Goal: Task Accomplishment & Management: Use online tool/utility

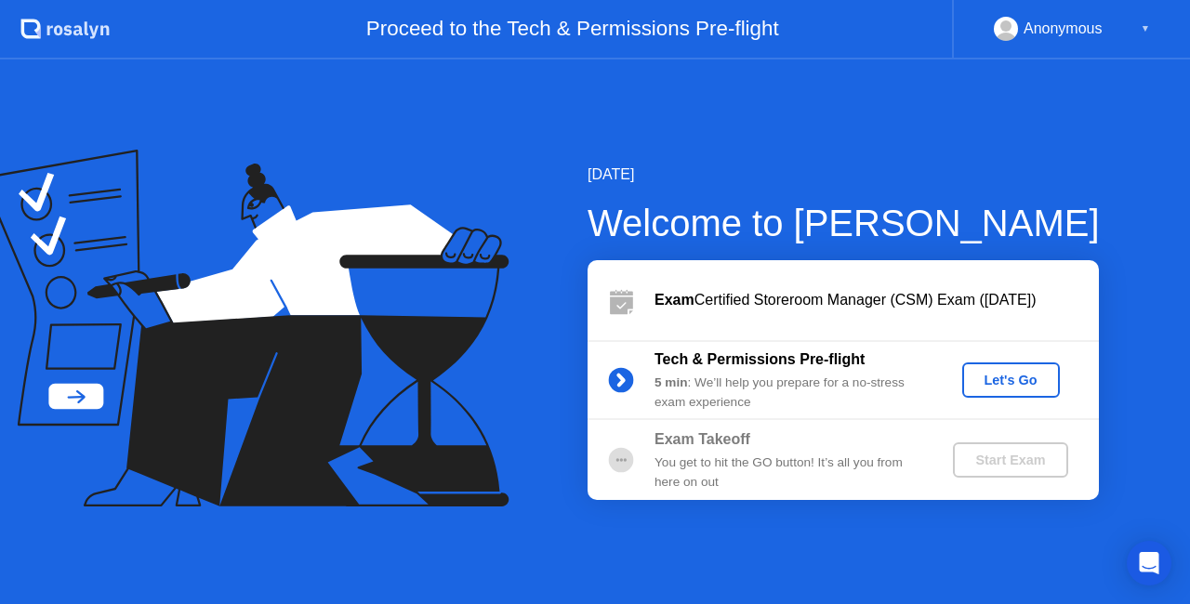
click at [1012, 388] on div "Let's Go" at bounding box center [1011, 380] width 83 height 15
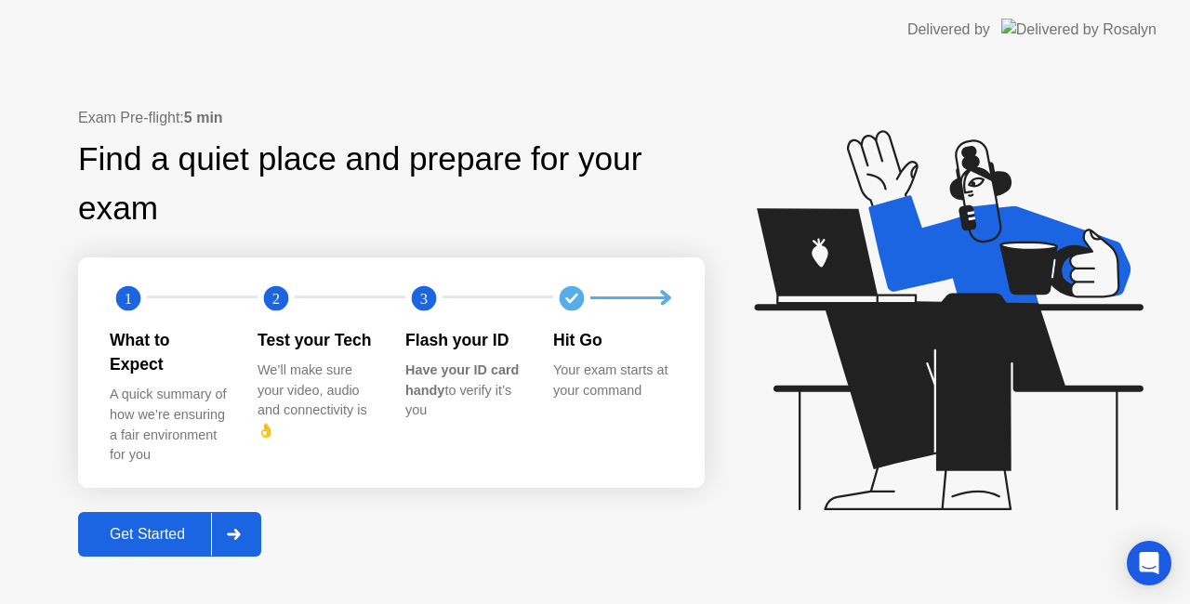
click at [177, 526] on div "Get Started" at bounding box center [147, 534] width 127 height 17
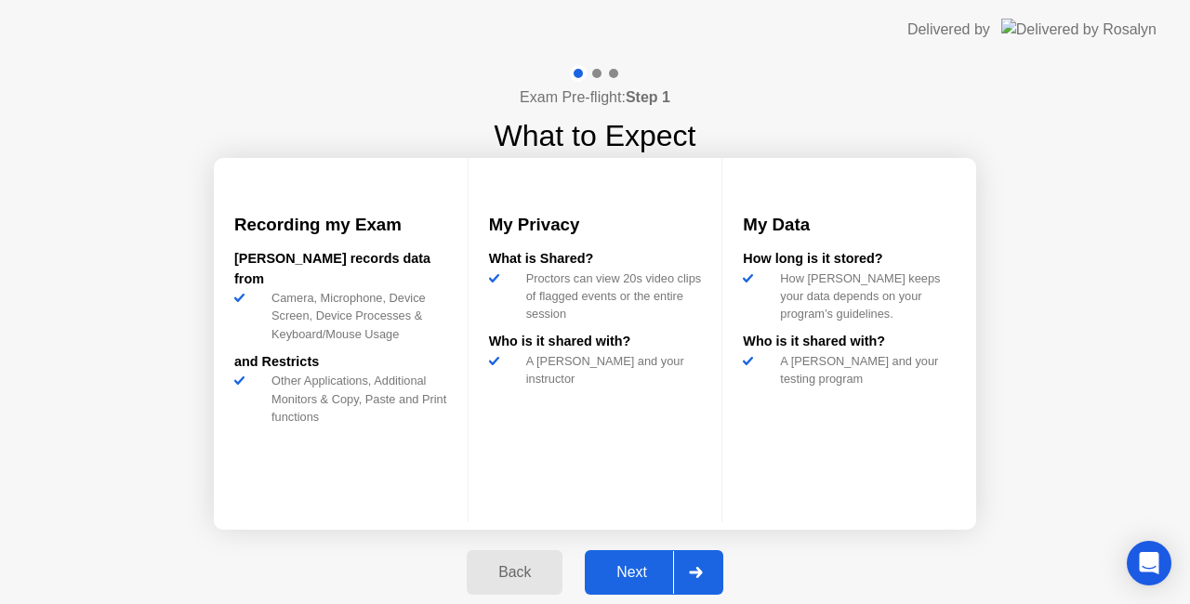
click at [661, 571] on div "Next" at bounding box center [631, 572] width 83 height 17
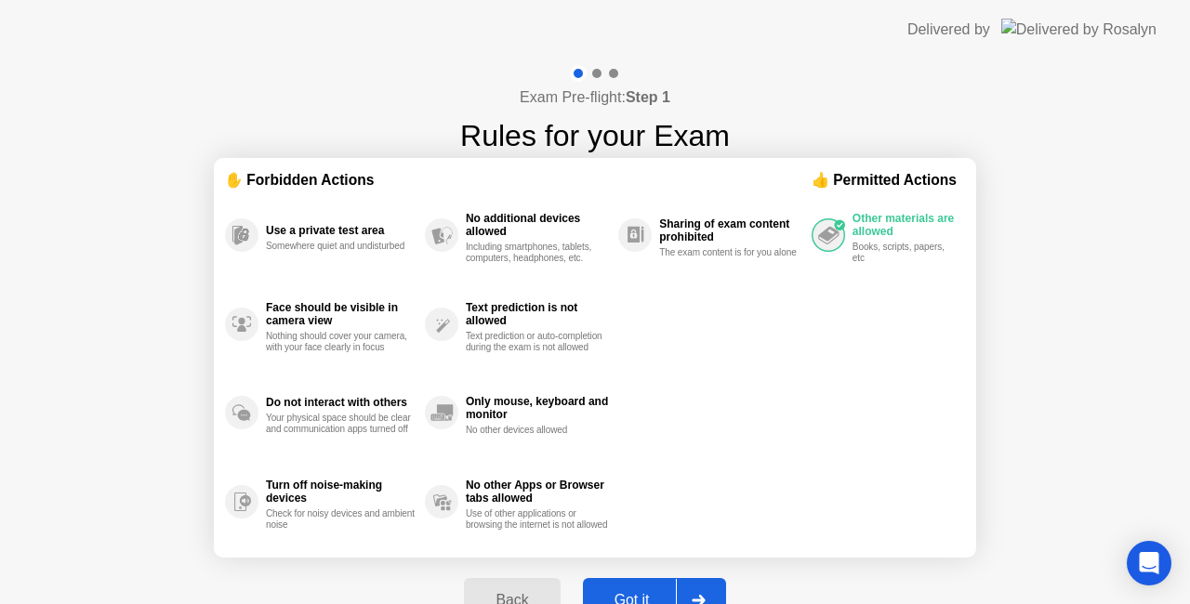
click at [647, 589] on button "Got it" at bounding box center [654, 600] width 143 height 45
select select "**********"
select select "*******"
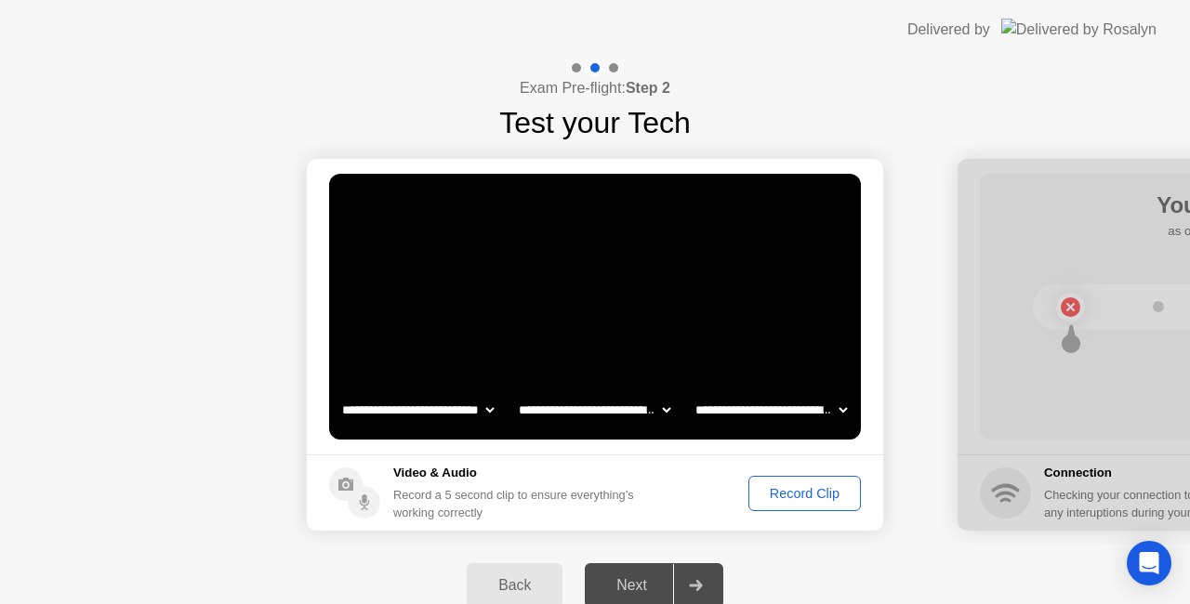
click at [794, 496] on div "Record Clip" at bounding box center [804, 493] width 99 height 15
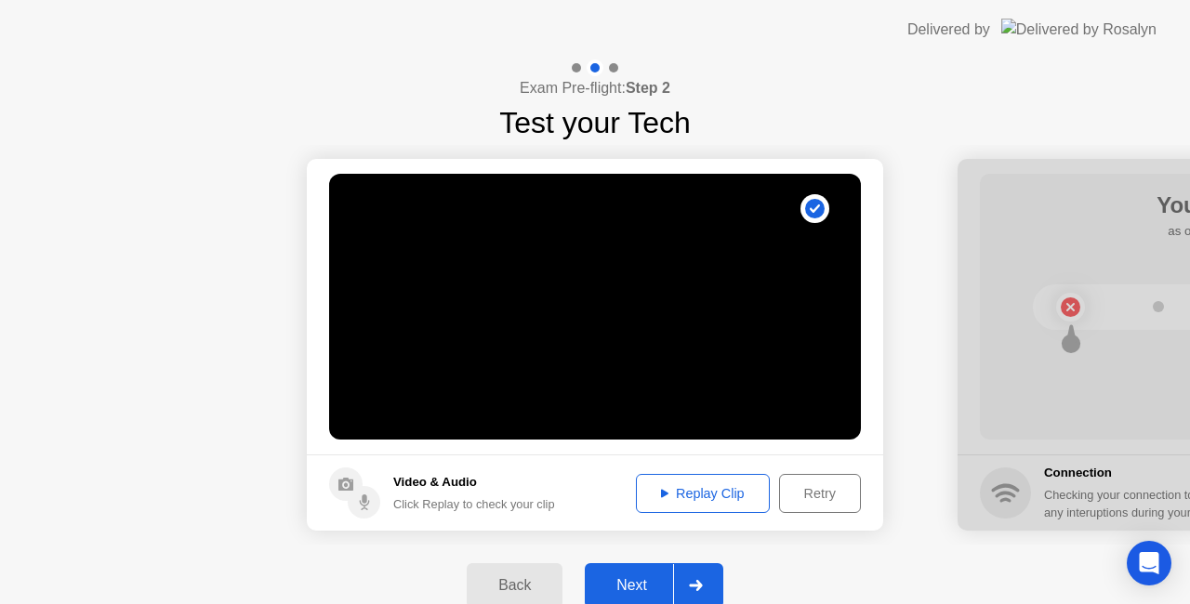
click at [716, 492] on div "Replay Clip" at bounding box center [702, 493] width 121 height 15
click at [814, 504] on button "Retry" at bounding box center [820, 493] width 82 height 39
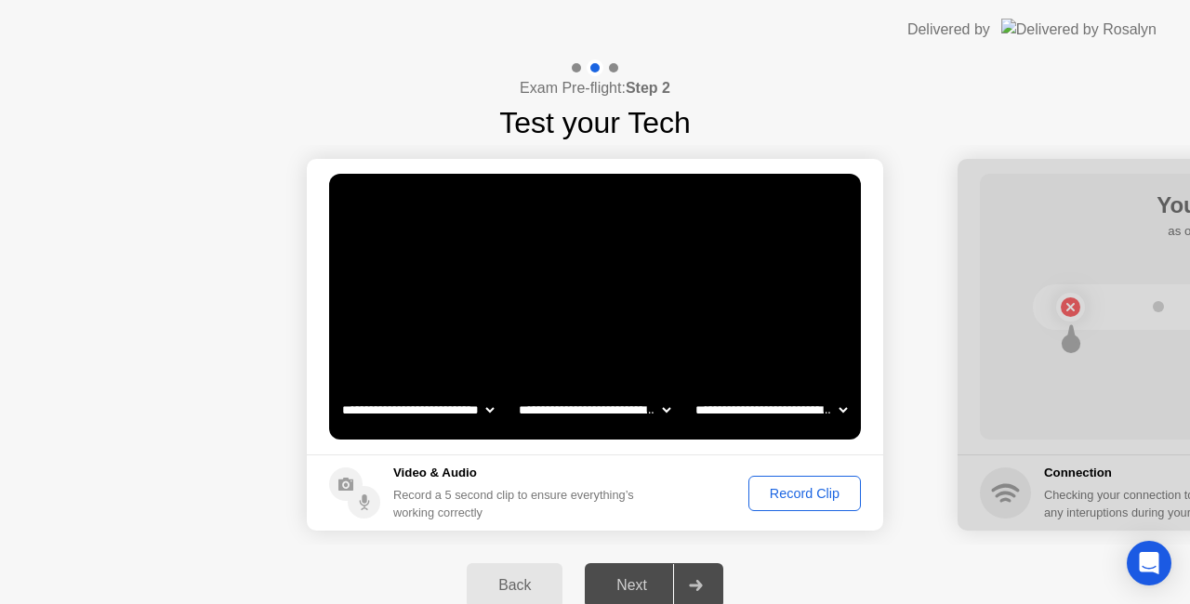
click at [814, 500] on div "Record Clip" at bounding box center [804, 493] width 99 height 15
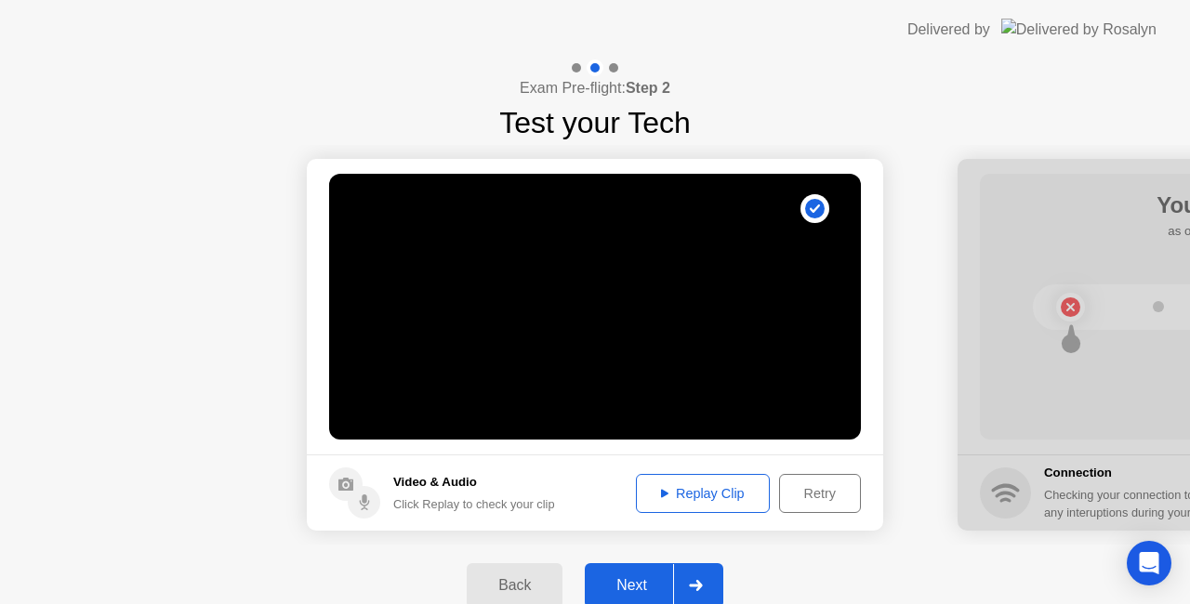
click at [716, 501] on div "Replay Clip" at bounding box center [702, 493] width 121 height 15
click at [655, 582] on div "Next" at bounding box center [631, 585] width 83 height 17
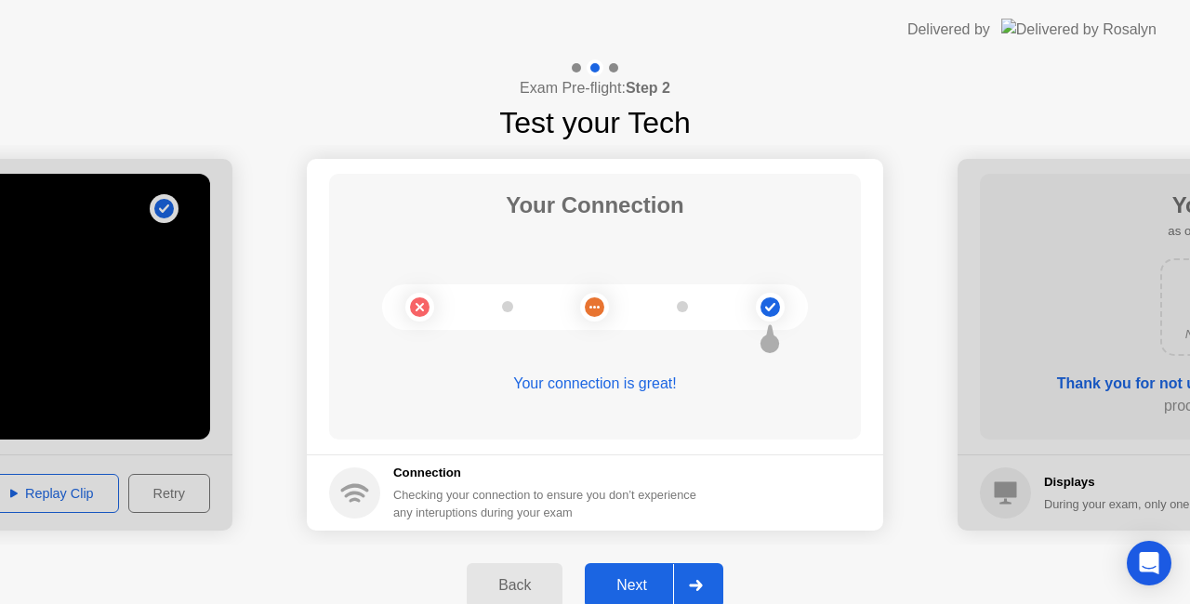
click at [621, 584] on div "Next" at bounding box center [631, 585] width 83 height 17
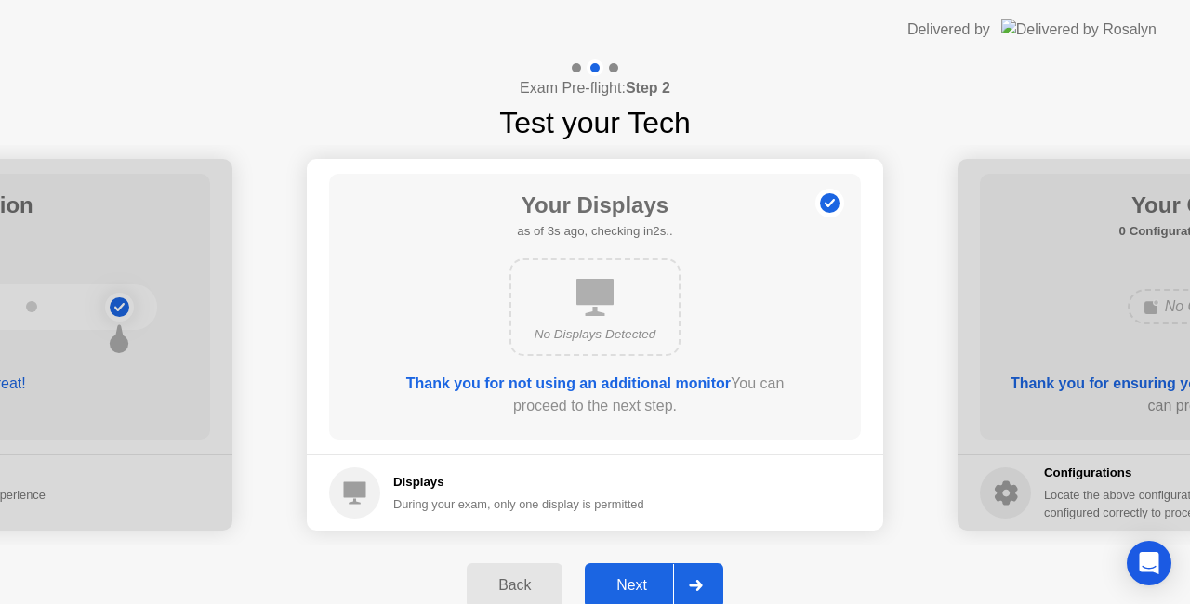
click at [640, 582] on div "Next" at bounding box center [631, 585] width 83 height 17
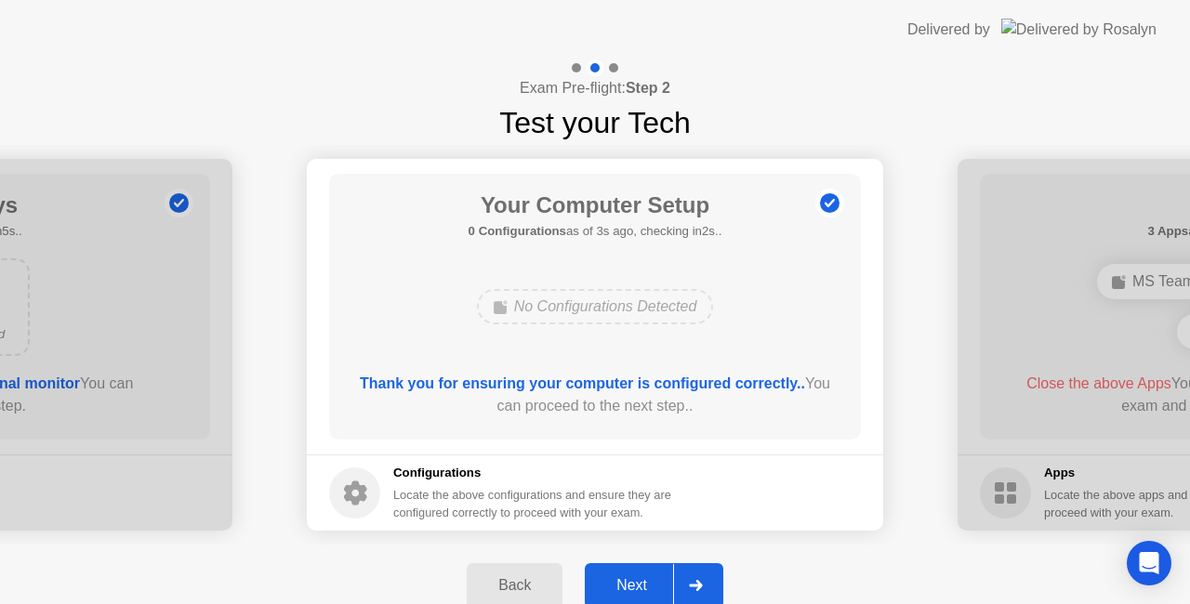
click at [658, 591] on div "Next" at bounding box center [631, 585] width 83 height 17
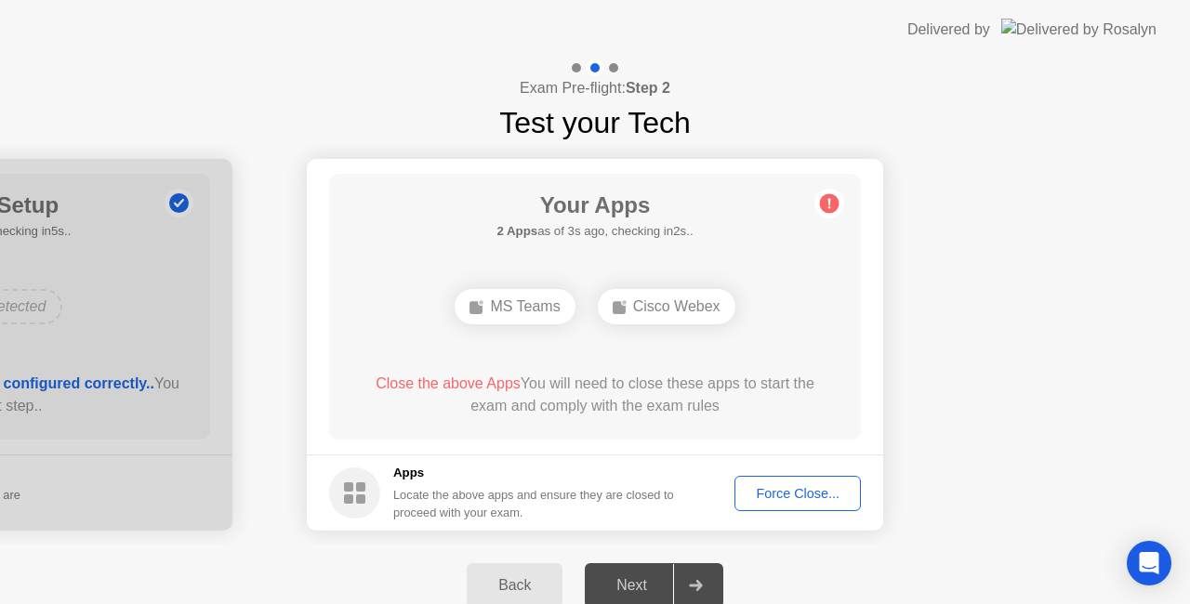
click at [673, 318] on div "Cisco Webex" at bounding box center [667, 306] width 138 height 35
click at [803, 496] on div "Force Close..." at bounding box center [797, 493] width 113 height 15
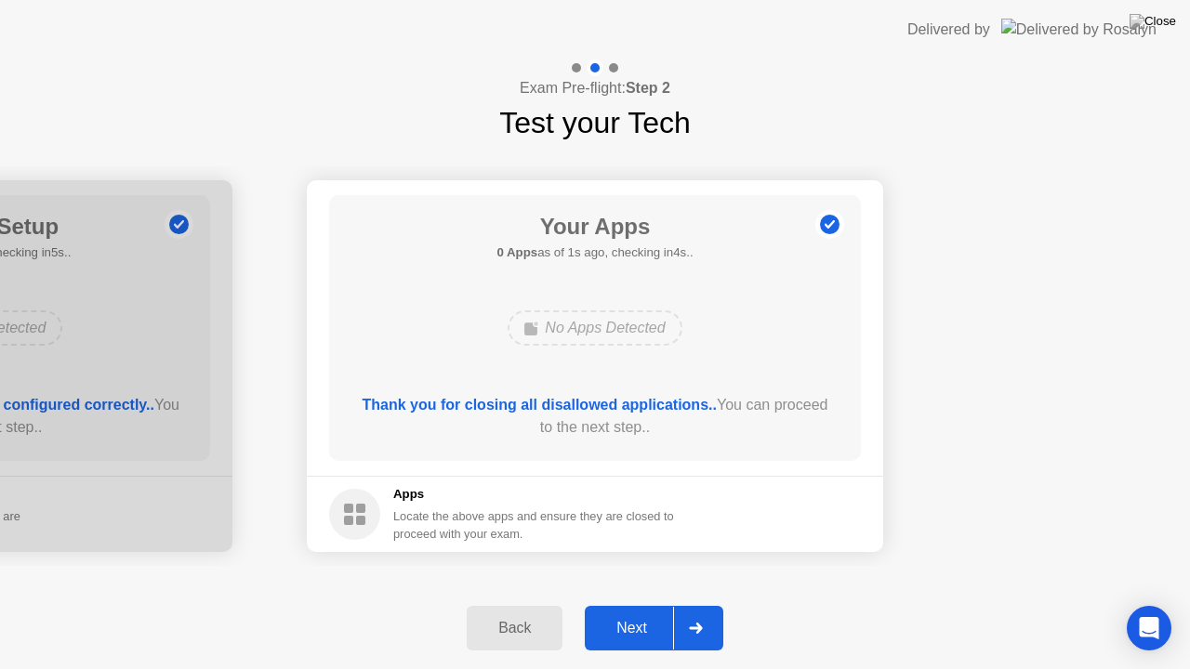
click at [649, 603] on button "Next" at bounding box center [654, 628] width 139 height 45
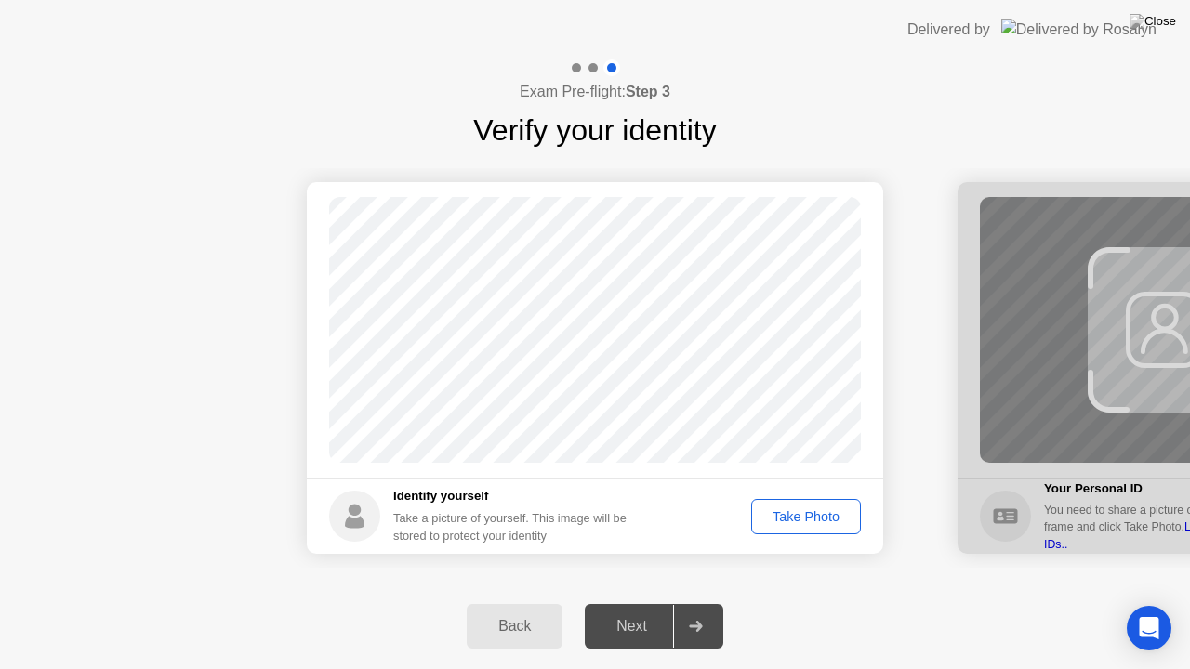
click at [788, 513] on div "Take Photo" at bounding box center [806, 517] width 97 height 15
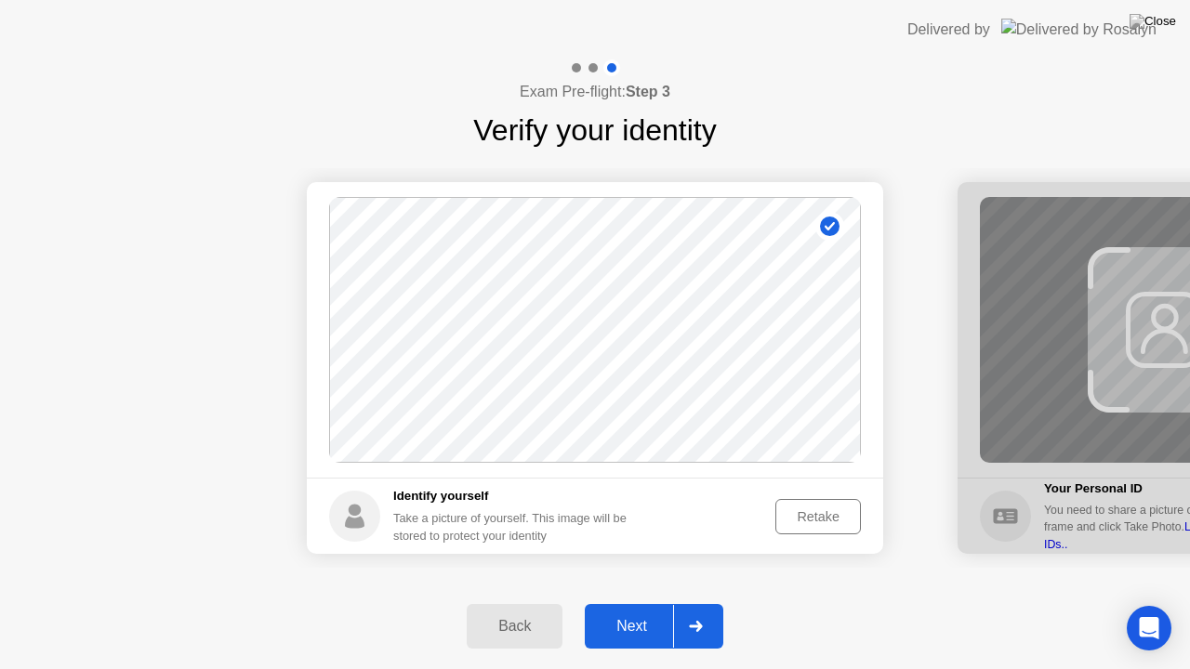
click at [629, 603] on div "Next" at bounding box center [631, 626] width 83 height 17
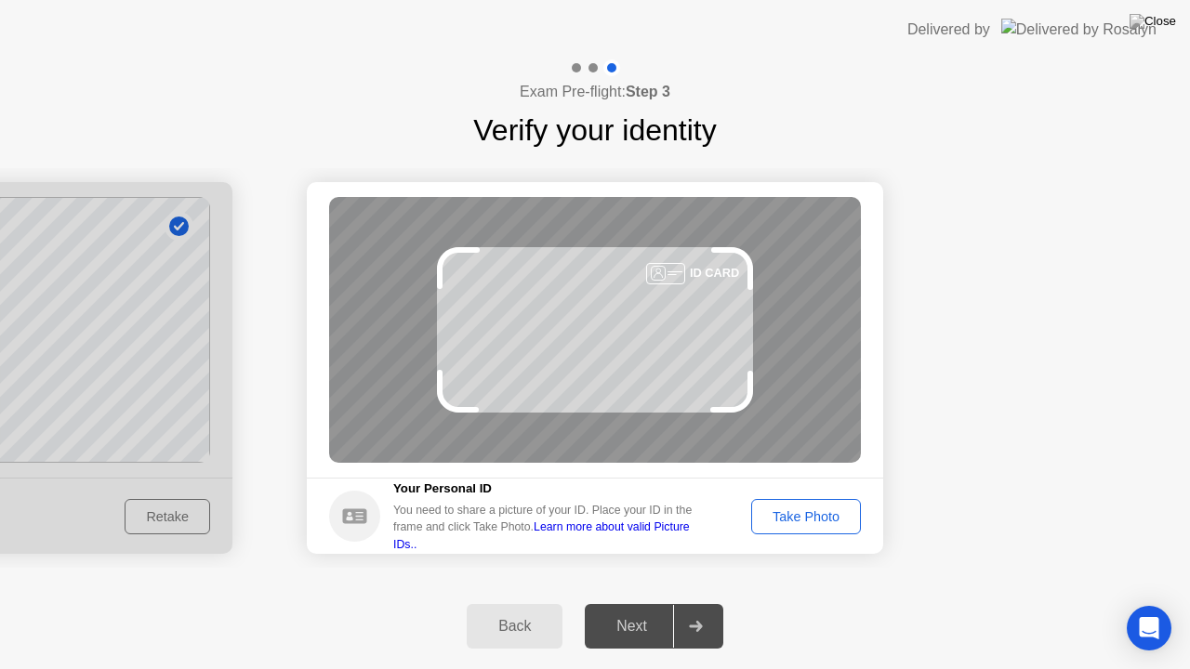
click at [815, 510] on div "Take Photo" at bounding box center [806, 517] width 97 height 15
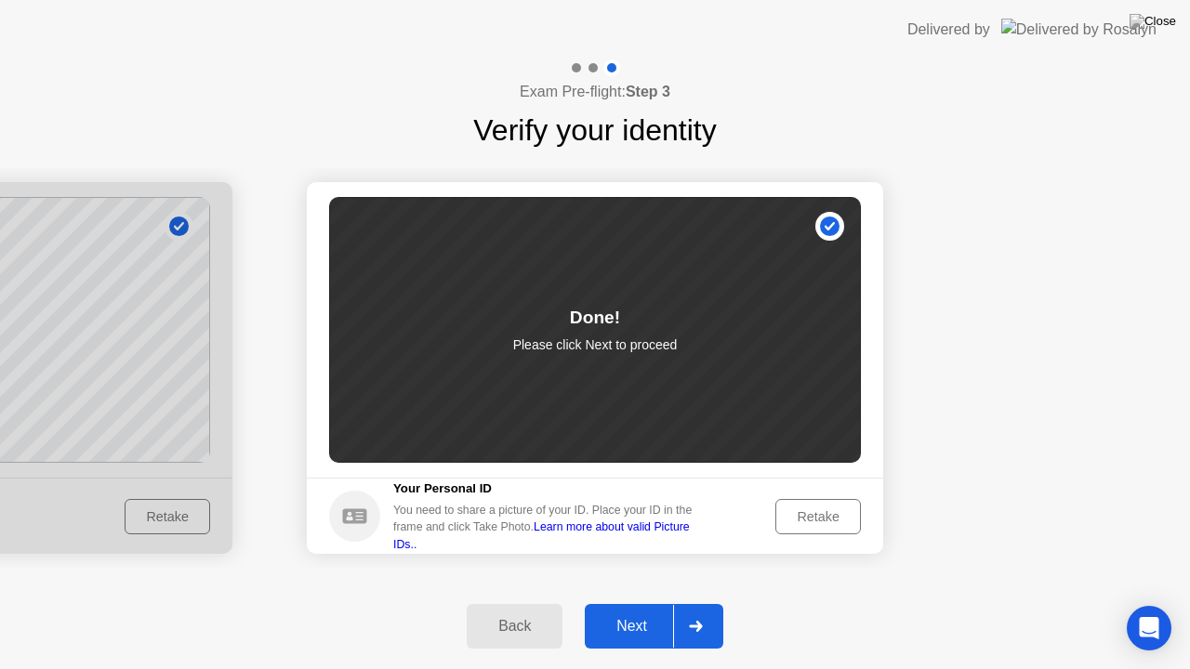
click at [625, 603] on div "Next" at bounding box center [631, 626] width 83 height 17
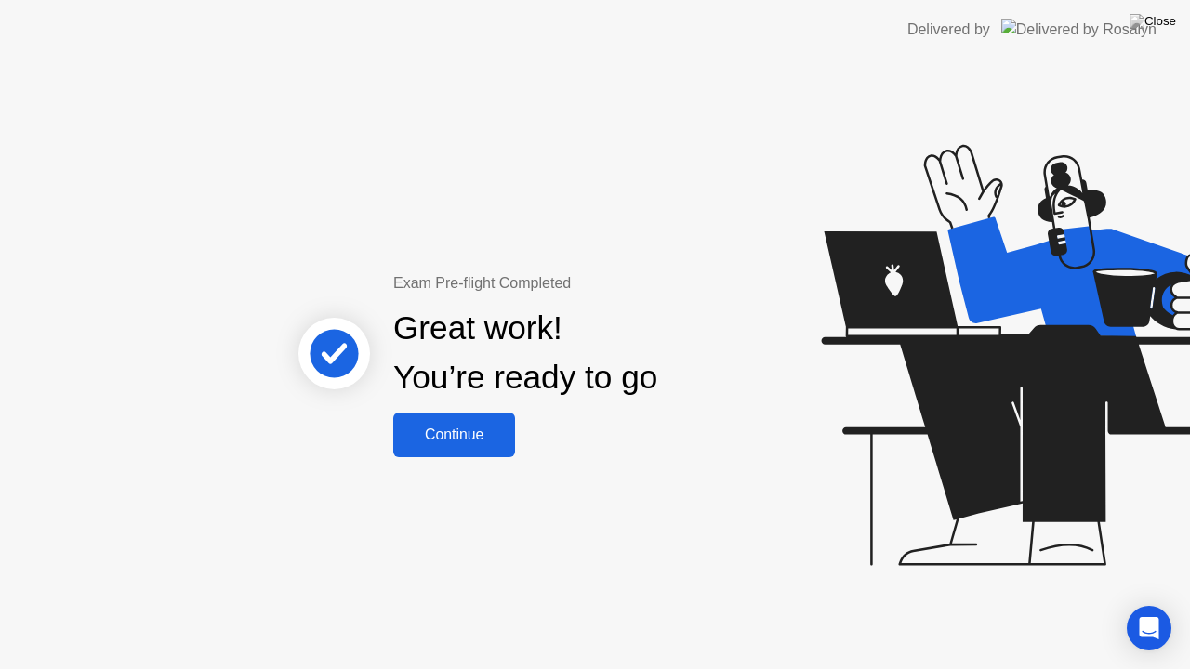
click at [482, 438] on div "Continue" at bounding box center [454, 435] width 111 height 17
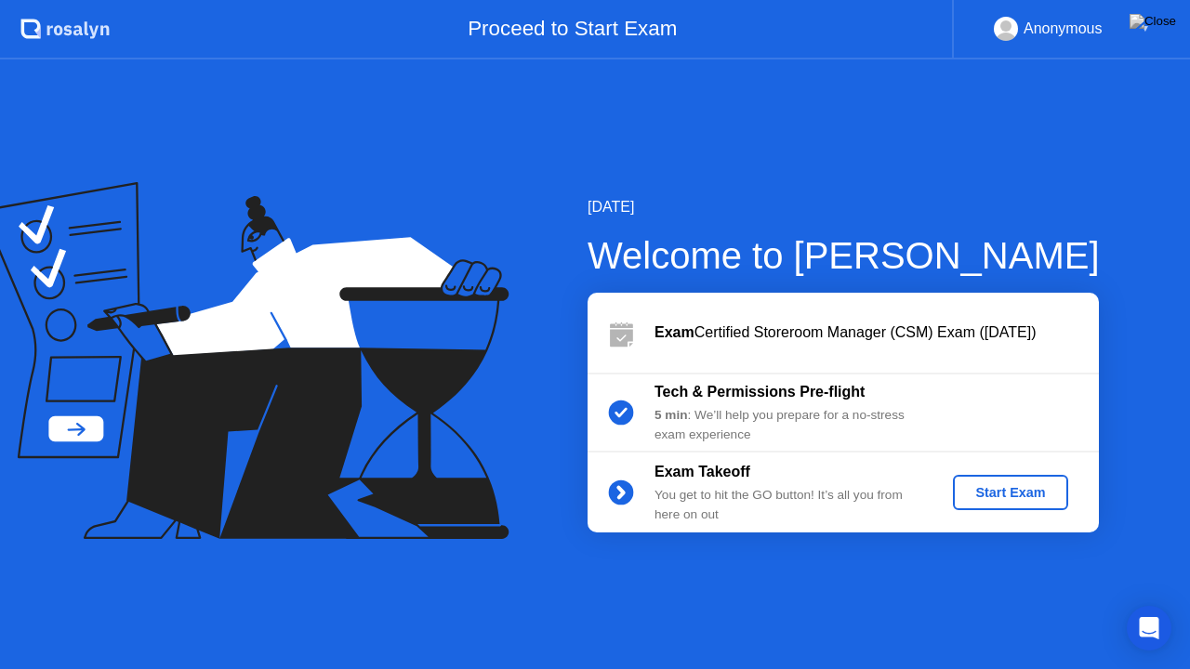
click at [1011, 495] on div "Start Exam" at bounding box center [1009, 492] width 99 height 15
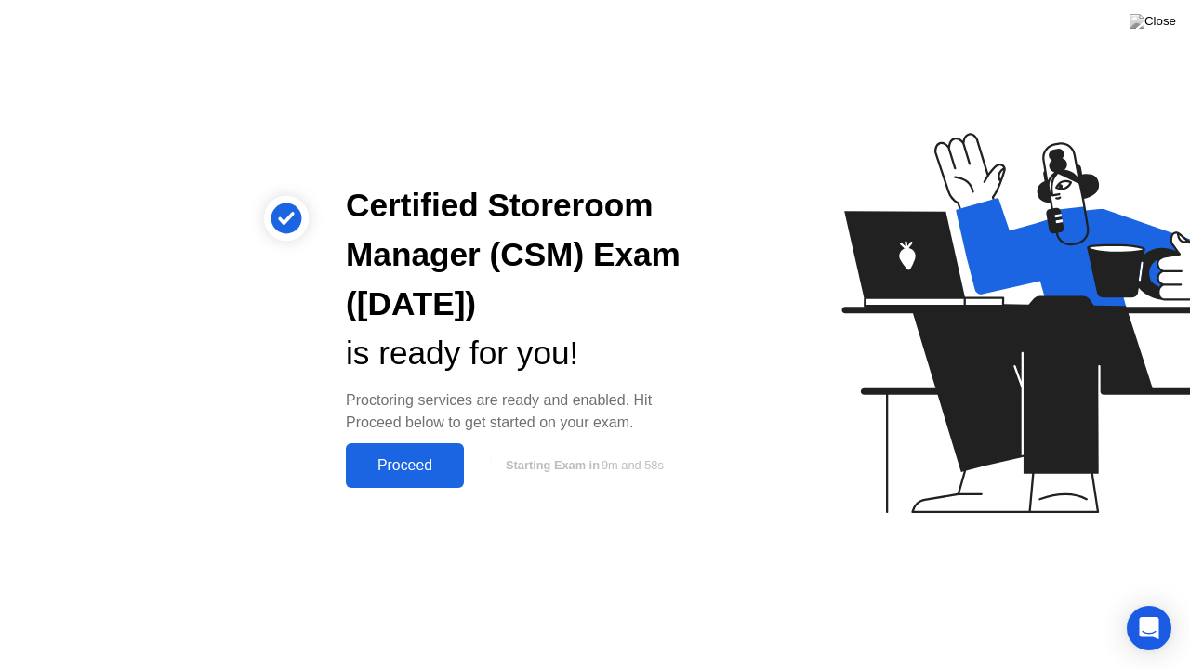
click at [399, 467] on div "Proceed" at bounding box center [404, 465] width 107 height 17
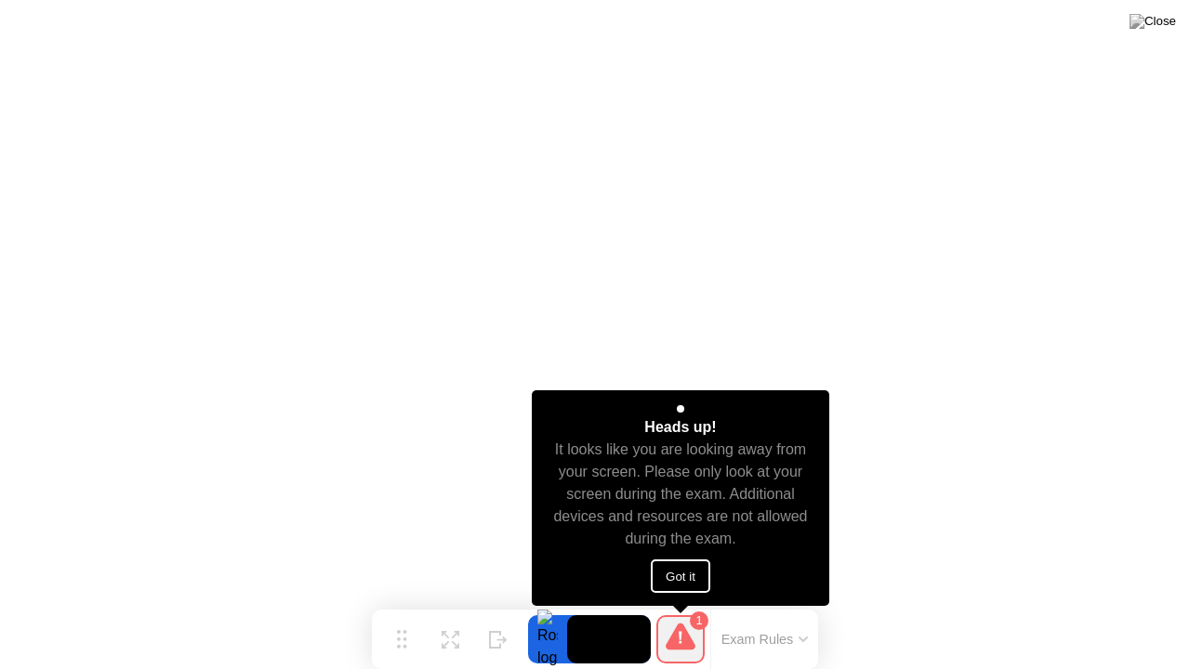
click at [689, 576] on button "Got it" at bounding box center [681, 576] width 60 height 33
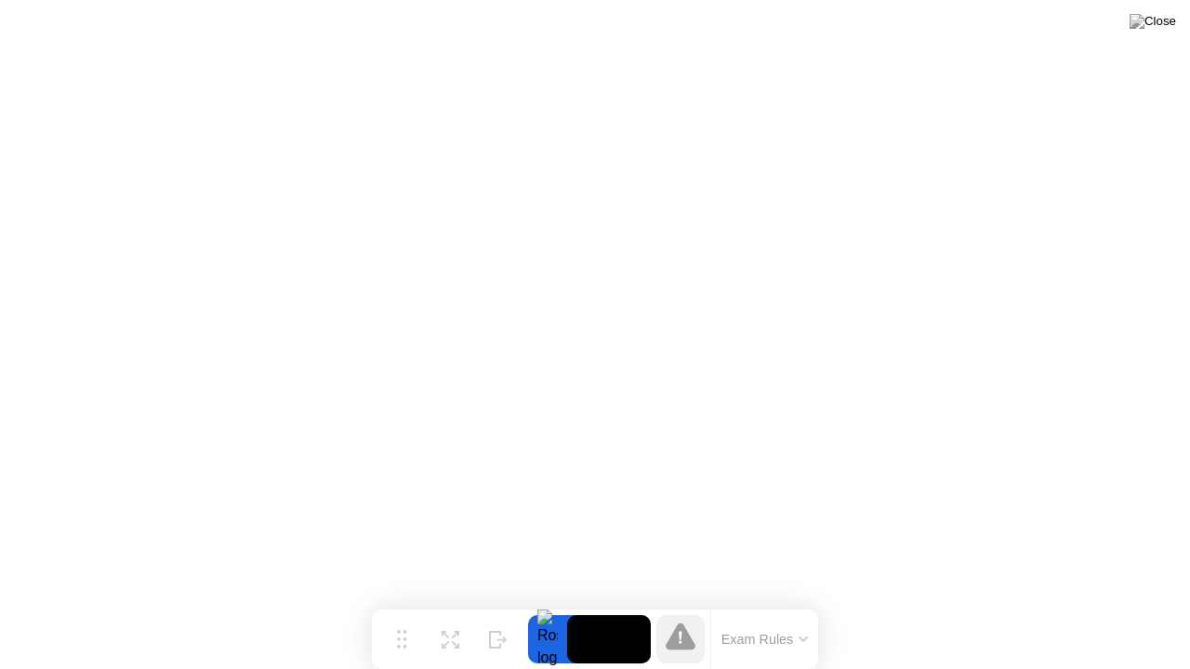
click at [803, 603] on icon at bounding box center [803, 640] width 9 height 6
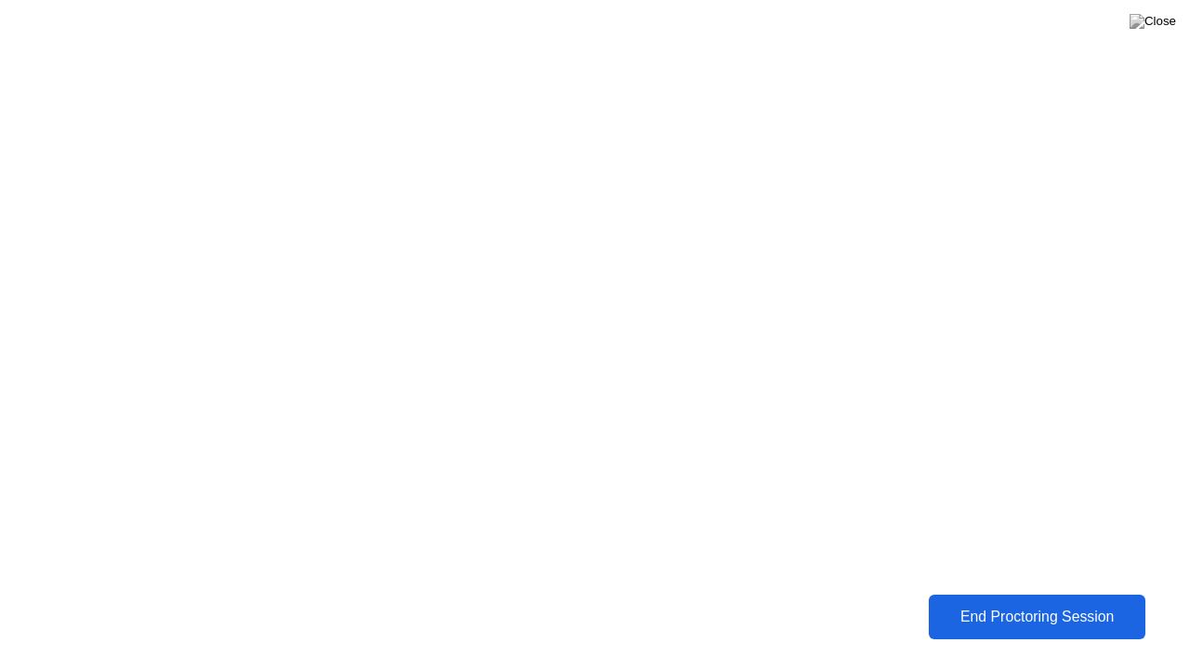
click at [991, 603] on div "End Proctoring Session" at bounding box center [1037, 617] width 206 height 17
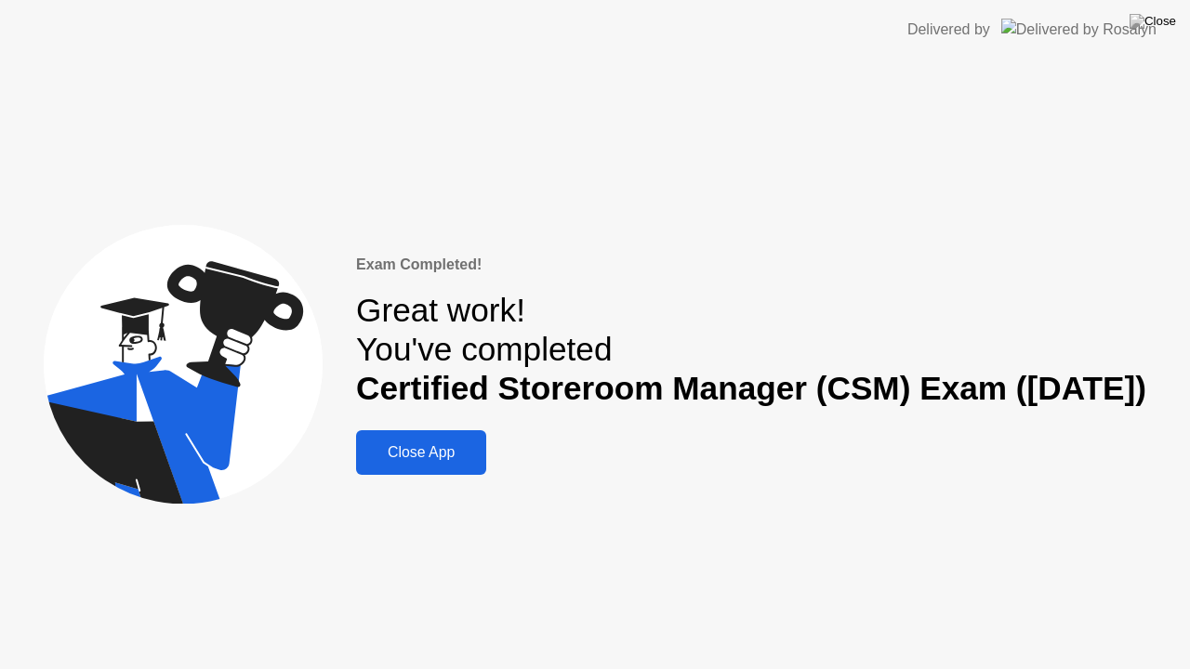
click at [362, 461] on div "Close App" at bounding box center [421, 452] width 119 height 17
